Goal: Task Accomplishment & Management: Manage account settings

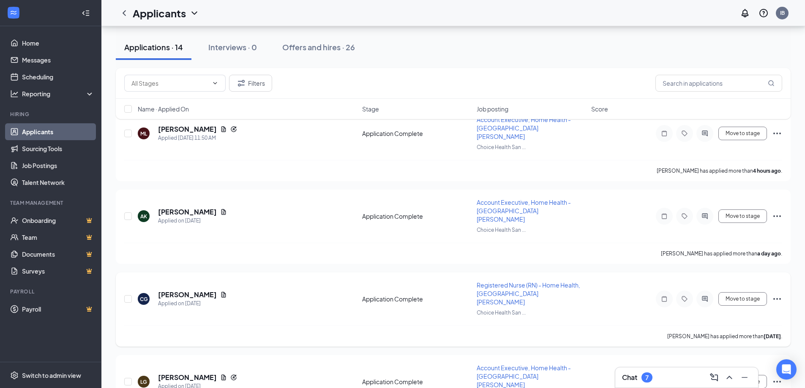
scroll to position [127, 0]
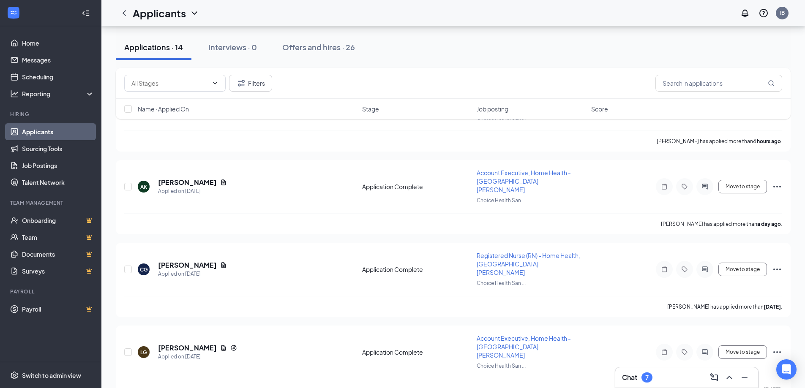
click at [661, 375] on div "Chat 7" at bounding box center [686, 378] width 129 height 14
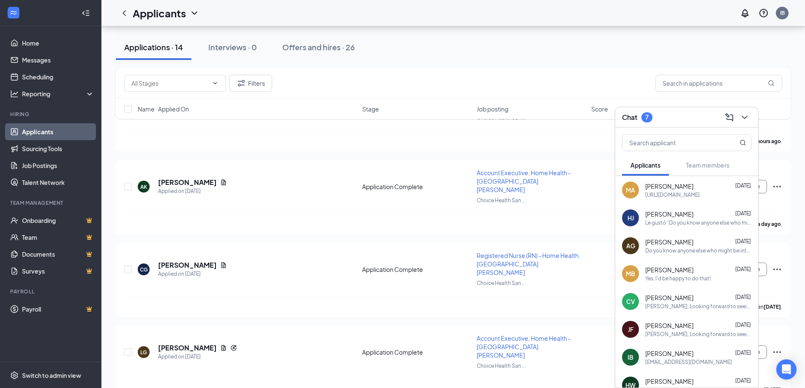
click at [693, 191] on div "[URL][DOMAIN_NAME]" at bounding box center [672, 194] width 55 height 7
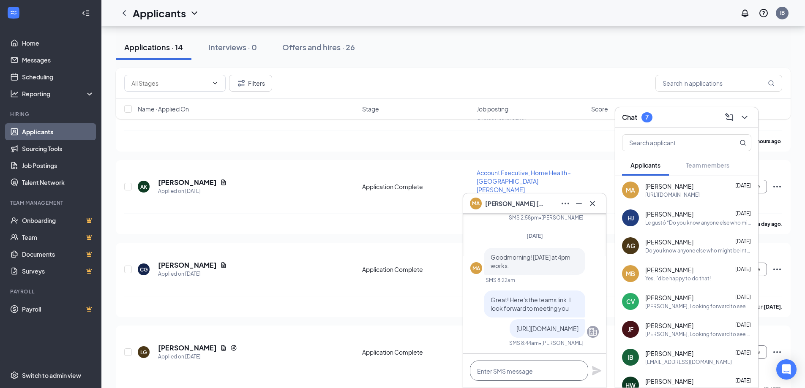
click at [521, 373] on textarea at bounding box center [529, 371] width 118 height 20
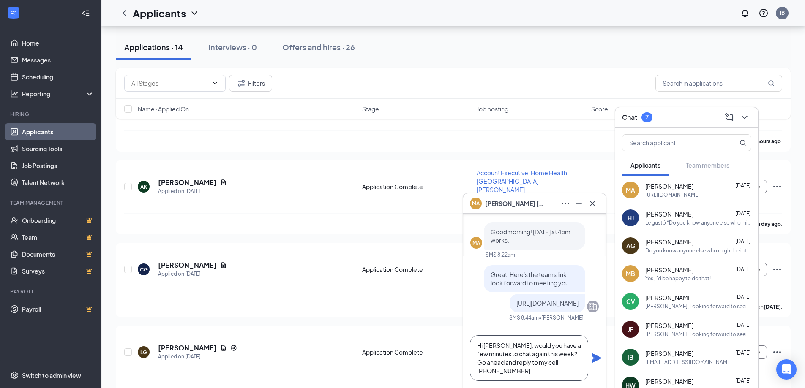
click at [519, 362] on textarea "Hi [PERSON_NAME], would you have a few minutes to chat again this week? Go ahea…" at bounding box center [529, 358] width 118 height 46
click at [528, 364] on textarea "Hi [PERSON_NAME], would you have a few minutes to chat again this week? Go ahea…" at bounding box center [529, 358] width 118 height 46
drag, startPoint x: 528, startPoint y: 364, endPoint x: 511, endPoint y: 364, distance: 16.5
click at [508, 364] on textarea "Hi [PERSON_NAME], would you have a few minutes to chat again this week? Go ahea…" at bounding box center [529, 358] width 118 height 46
click at [515, 374] on textarea "Hi [PERSON_NAME], would you have a few minutes to chat again this week? Go ahea…" at bounding box center [529, 358] width 118 height 46
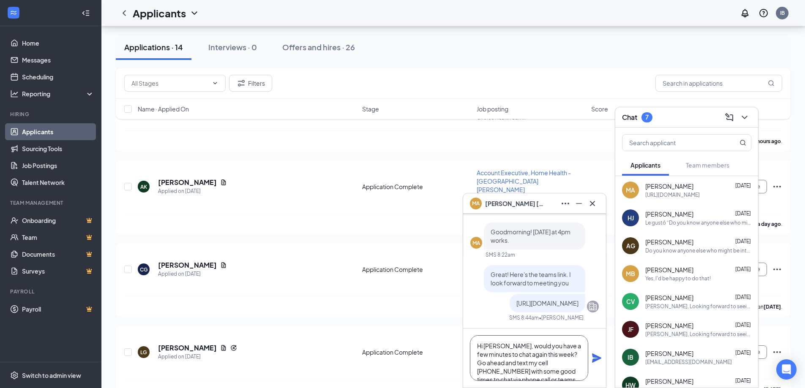
scroll to position [9, 0]
type textarea "Hi [PERSON_NAME], would you have a few minutes to chat again this week? Go ahea…"
click at [599, 362] on icon "Plane" at bounding box center [596, 358] width 10 height 10
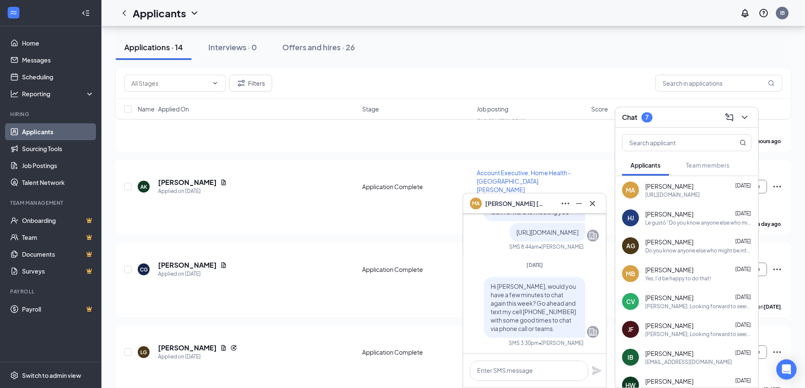
scroll to position [0, 0]
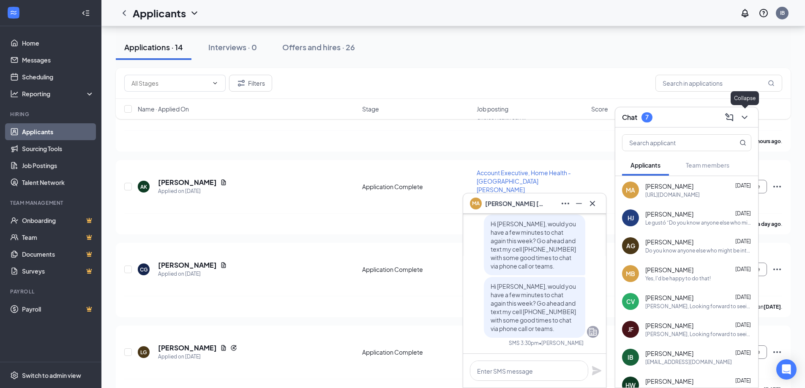
click at [747, 122] on icon "ChevronDown" at bounding box center [744, 117] width 10 height 10
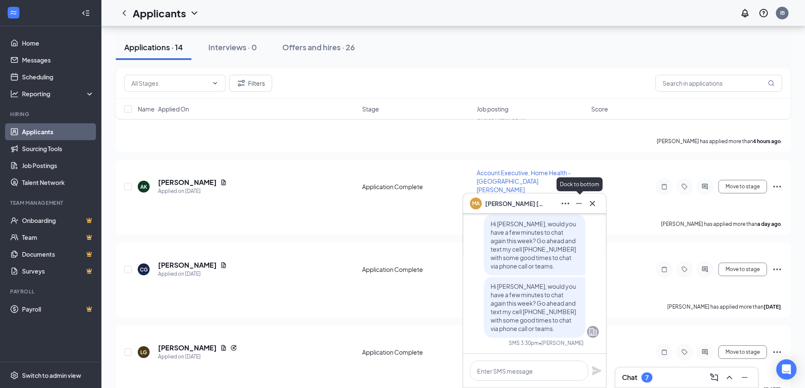
click at [578, 207] on icon "Minimize" at bounding box center [579, 204] width 10 height 10
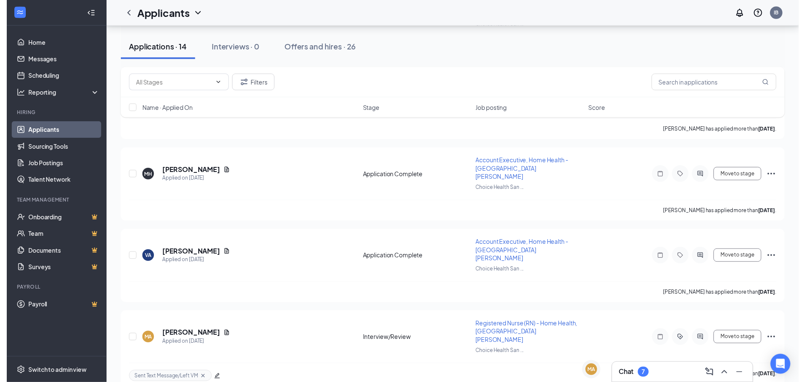
scroll to position [676, 0]
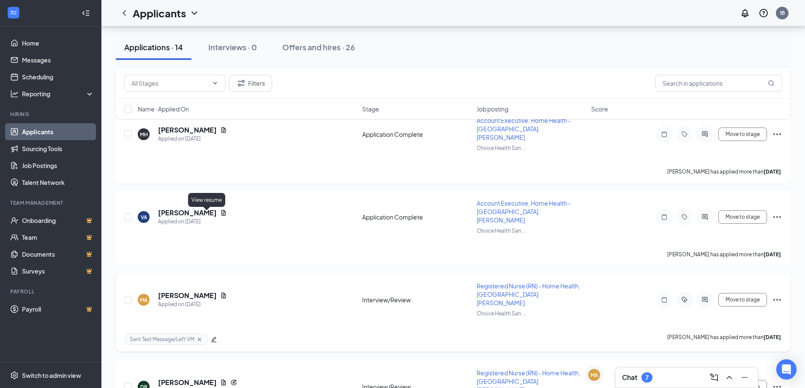
click at [220, 292] on icon "Document" at bounding box center [223, 295] width 7 height 7
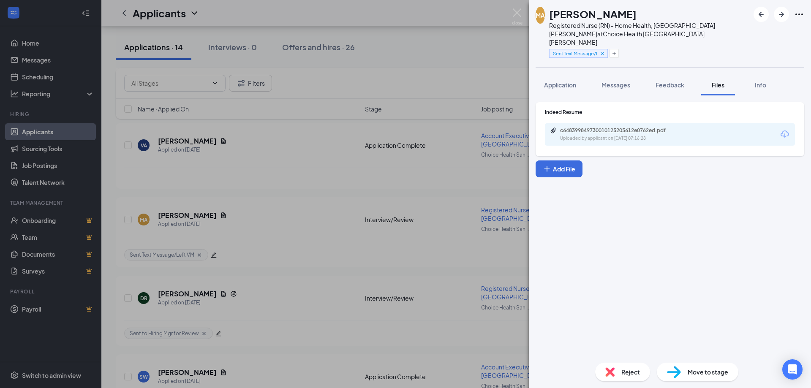
click at [782, 131] on icon "Download" at bounding box center [785, 134] width 8 height 7
click at [450, 138] on div "MA [PERSON_NAME] Registered Nurse (RN) - Home Health, [GEOGRAPHIC_DATA][PERSON_…" at bounding box center [405, 194] width 811 height 388
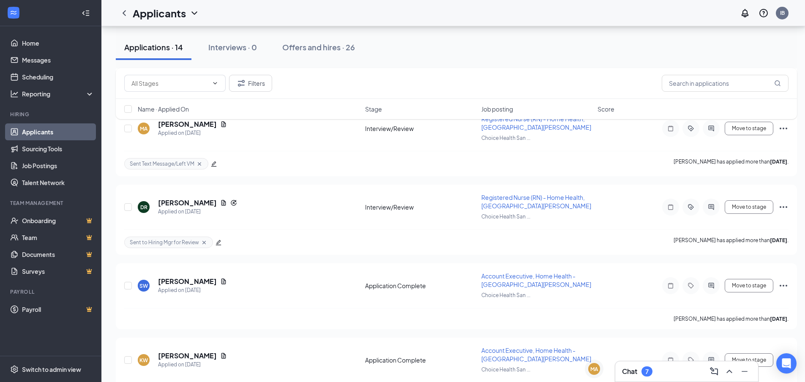
scroll to position [873, 0]
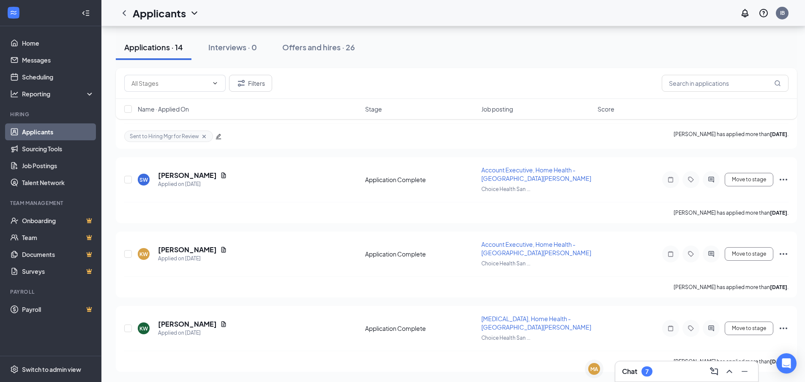
click at [663, 367] on div "Chat 7" at bounding box center [686, 372] width 129 height 14
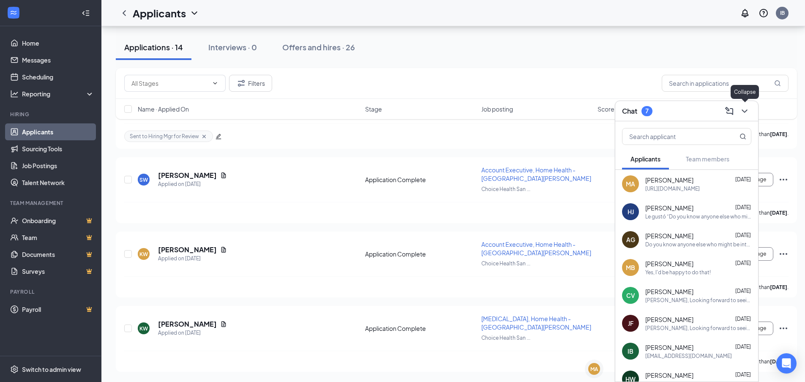
click at [747, 108] on icon "ChevronDown" at bounding box center [744, 111] width 10 height 10
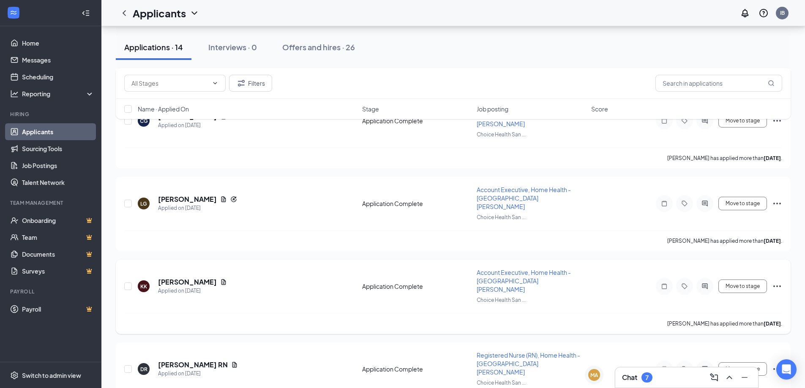
scroll to position [296, 0]
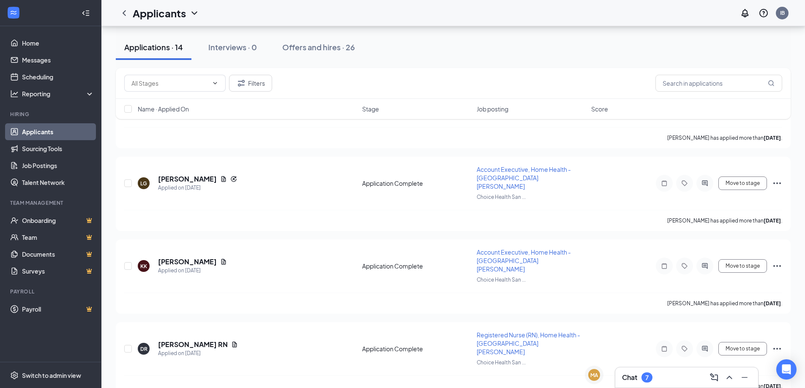
click at [671, 374] on div "Chat 7" at bounding box center [686, 378] width 129 height 14
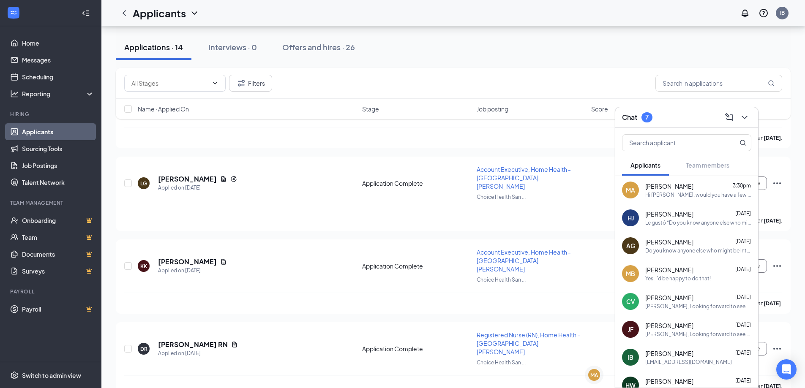
click at [678, 196] on div "Hi [PERSON_NAME], would you have a few minutes to chat again this week? Go ahea…" at bounding box center [698, 194] width 106 height 7
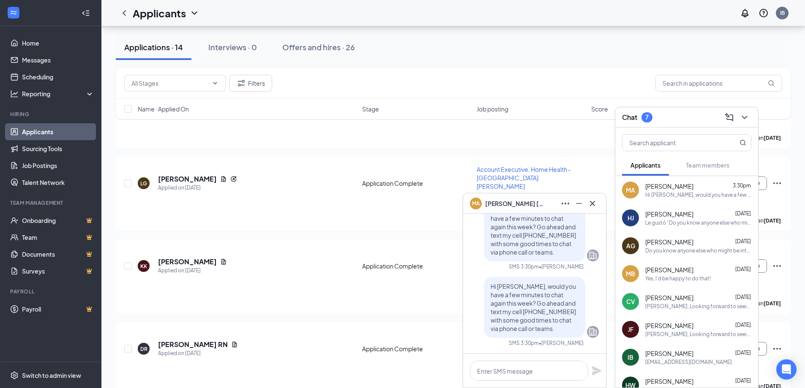
click at [594, 205] on icon "Cross" at bounding box center [592, 203] width 5 height 5
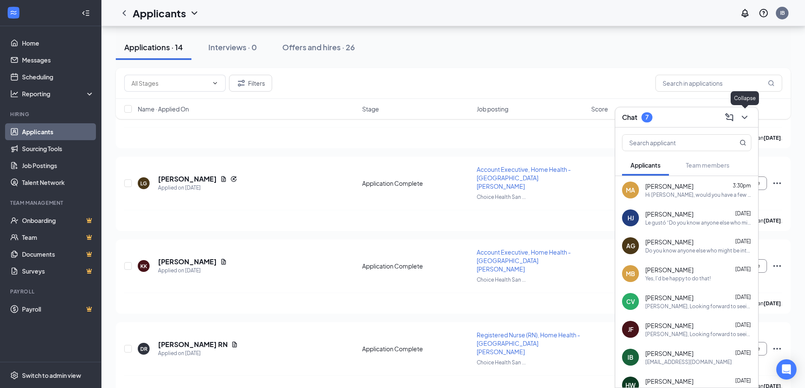
click at [747, 120] on icon "ChevronDown" at bounding box center [744, 117] width 10 height 10
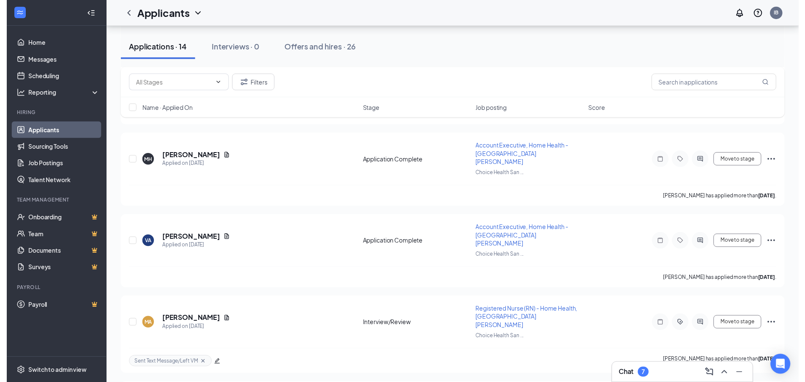
scroll to position [676, 0]
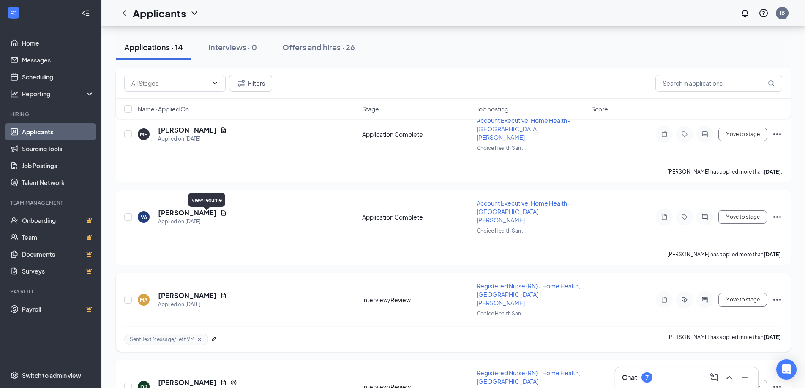
click at [221, 293] on icon "Document" at bounding box center [223, 295] width 5 height 5
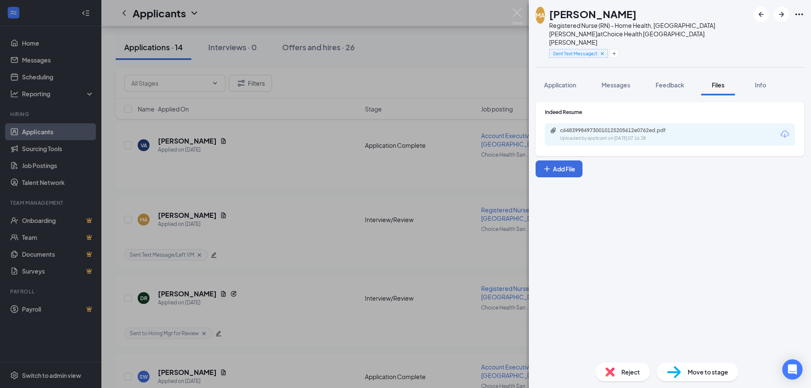
click at [781, 129] on icon "Download" at bounding box center [785, 134] width 10 height 10
click at [409, 172] on div "MA [PERSON_NAME] Registered Nurse (RN) - Home Health, [GEOGRAPHIC_DATA][PERSON_…" at bounding box center [405, 194] width 811 height 388
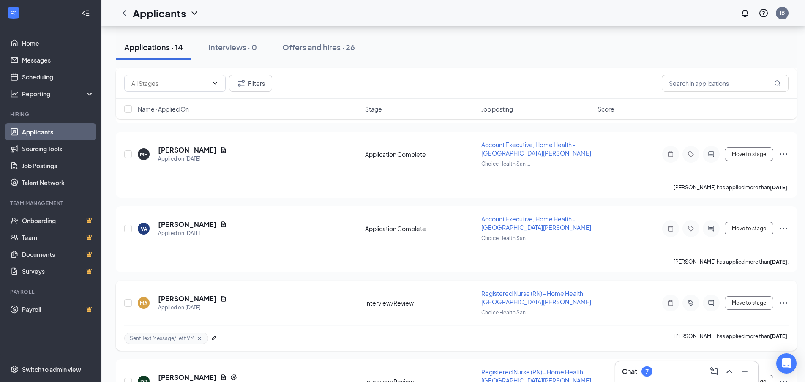
scroll to position [620, 0]
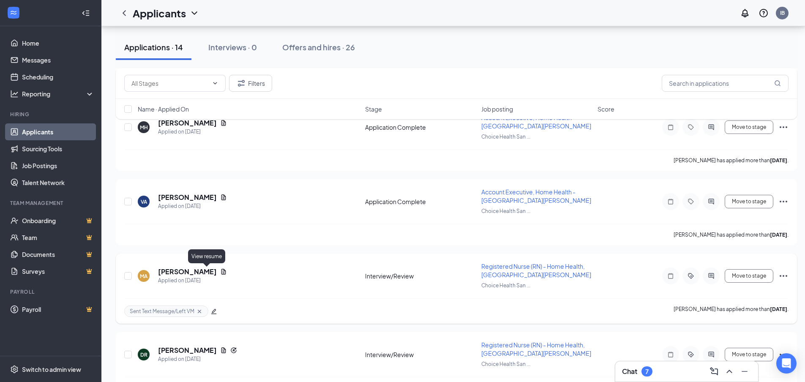
click at [221, 271] on icon "Document" at bounding box center [223, 271] width 5 height 5
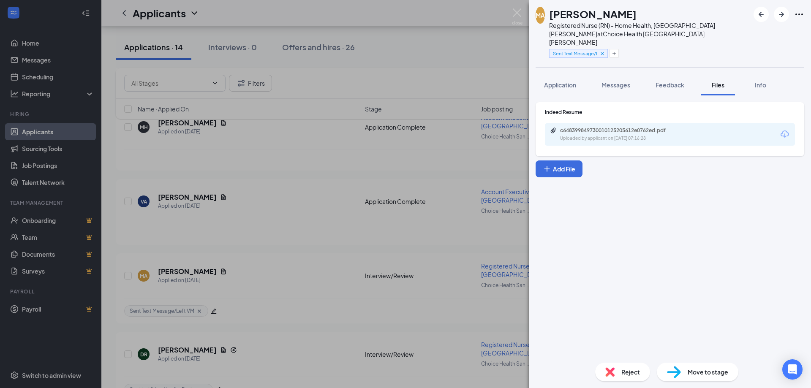
click at [784, 129] on icon "Download" at bounding box center [785, 134] width 10 height 10
click at [713, 375] on span "Move to stage" at bounding box center [708, 372] width 41 height 9
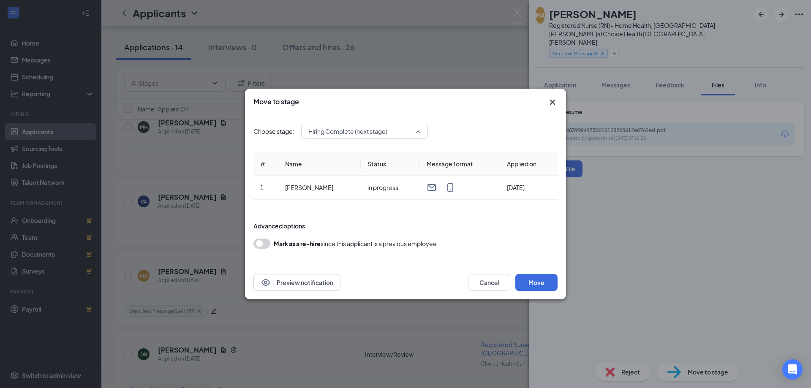
click at [423, 128] on div "Hiring Complete (next stage)" at bounding box center [364, 131] width 127 height 15
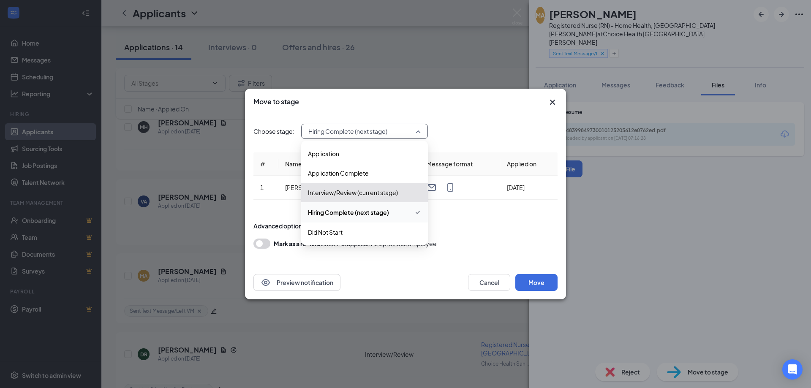
click at [376, 217] on span "Hiring Complete (next stage)" at bounding box center [348, 212] width 81 height 9
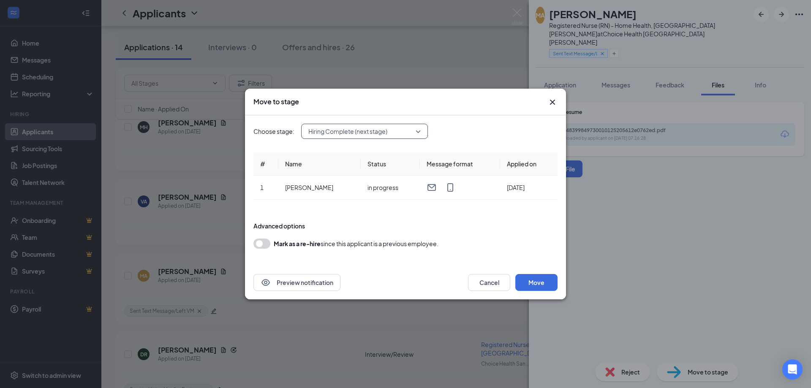
click at [418, 130] on span "Hiring Complete (next stage)" at bounding box center [364, 131] width 112 height 13
drag, startPoint x: 480, startPoint y: 239, endPoint x: 459, endPoint y: 232, distance: 22.7
click at [473, 237] on form "Advanced options Mark as a re-hire since this applicant is a previous employee." at bounding box center [405, 235] width 304 height 44
click at [494, 285] on button "Cancel" at bounding box center [489, 282] width 42 height 17
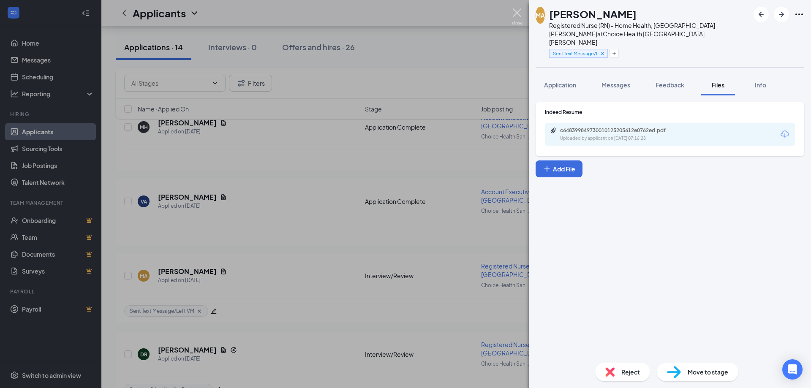
click at [517, 14] on img at bounding box center [517, 16] width 11 height 16
